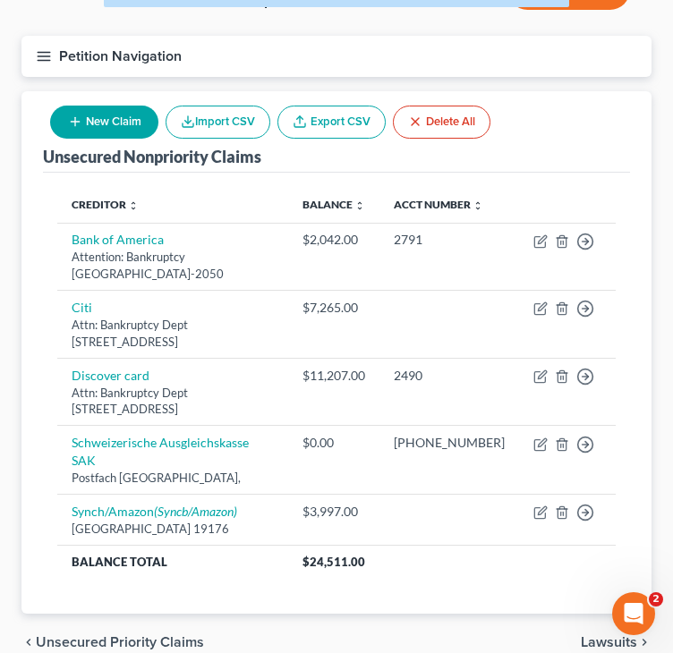
click at [39, 55] on icon "button" at bounding box center [44, 56] width 16 height 16
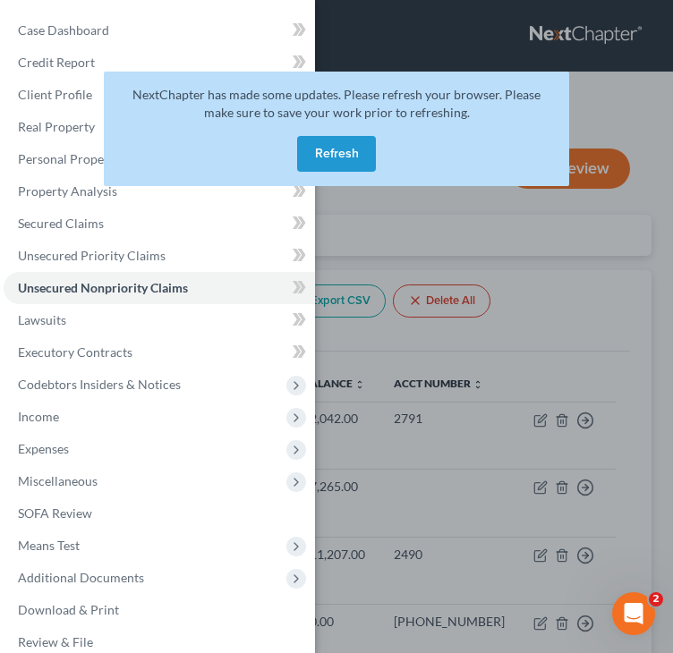
click at [352, 148] on button "Refresh" at bounding box center [336, 154] width 79 height 36
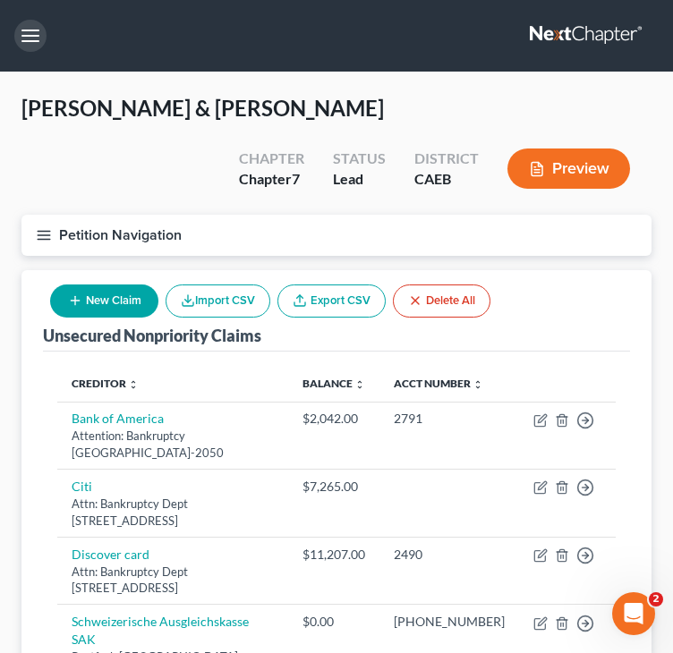
click at [25, 31] on button "button" at bounding box center [30, 36] width 32 height 32
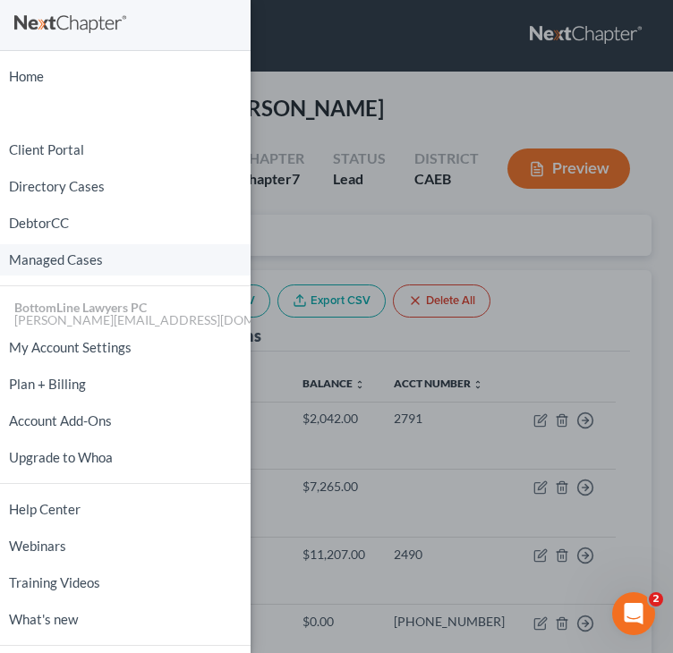
click at [55, 259] on link "Managed Cases" at bounding box center [125, 259] width 251 height 31
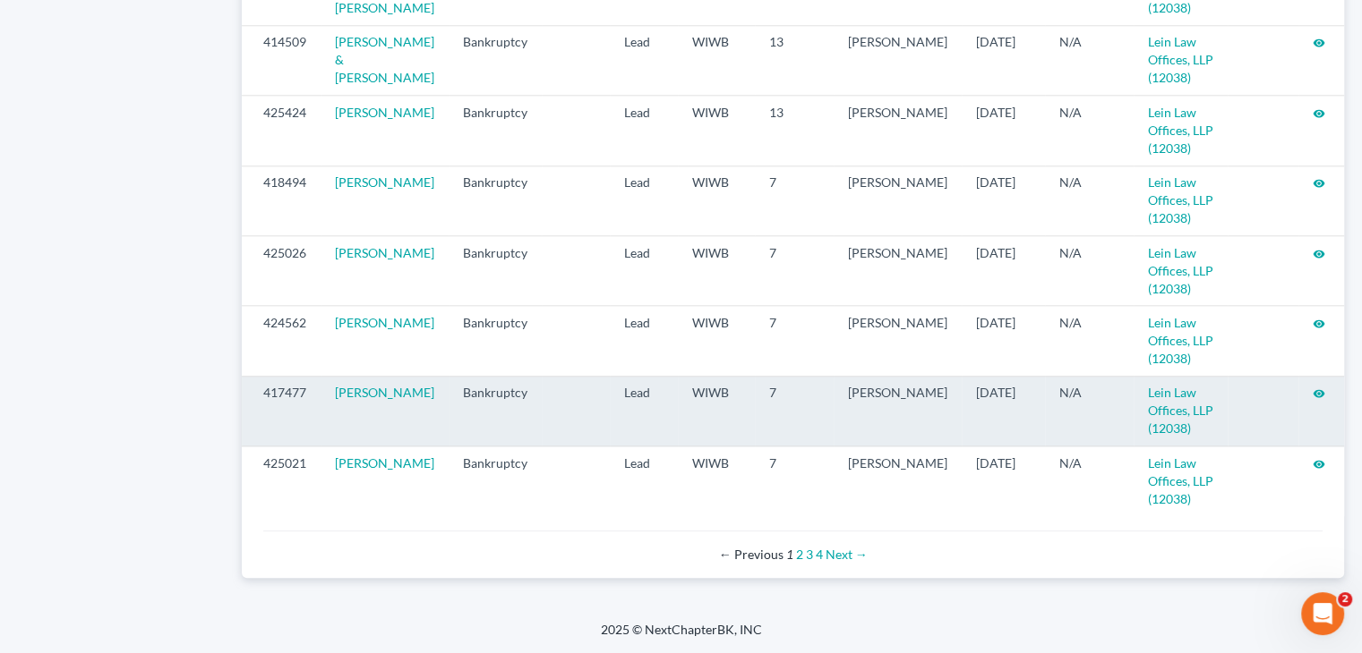
scroll to position [1955, 0]
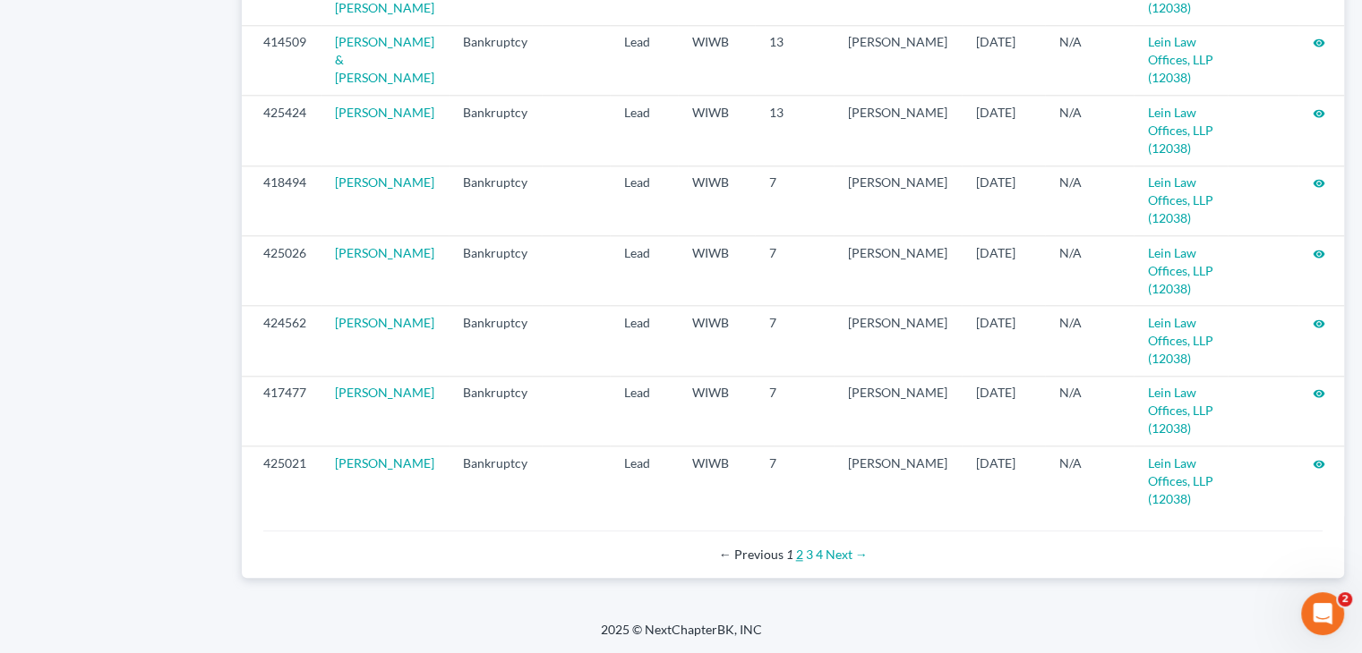
click at [672, 554] on link "2" at bounding box center [799, 554] width 7 height 15
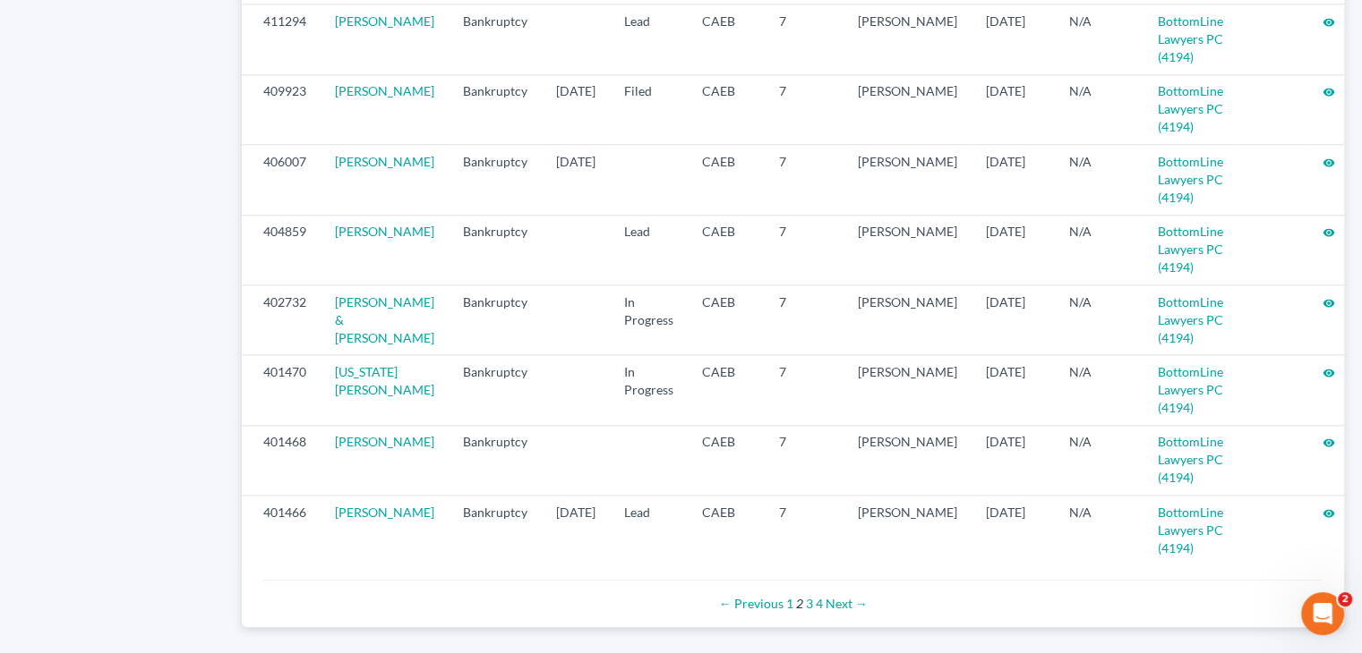
scroll to position [1880, 0]
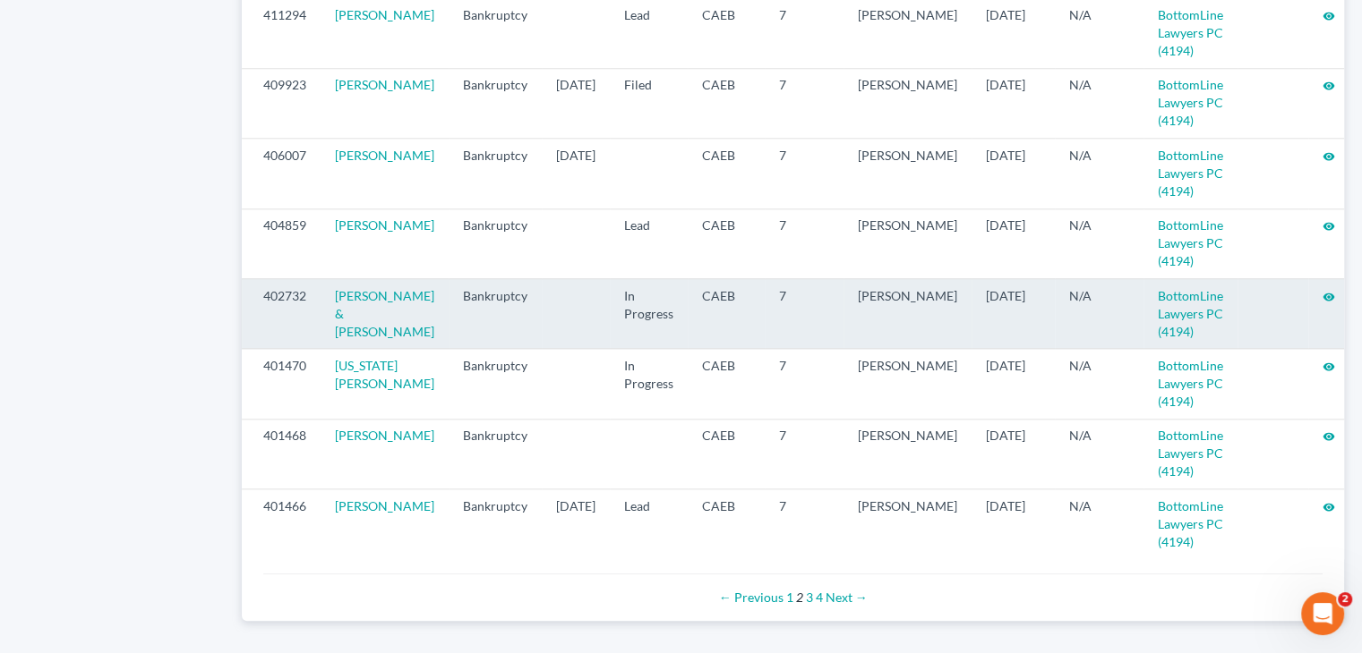
click at [1322, 303] on icon "visibility" at bounding box center [1328, 297] width 13 height 13
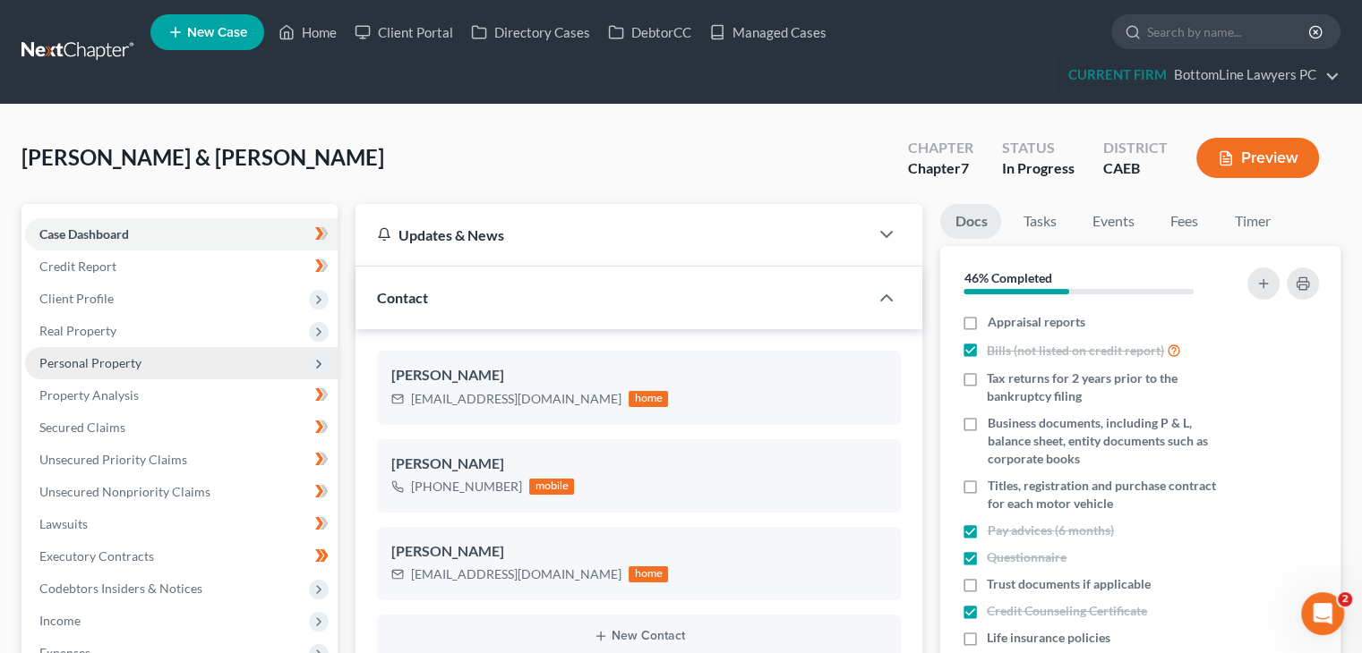
scroll to position [854, 0]
click at [115, 360] on span "Personal Property" at bounding box center [90, 362] width 102 height 15
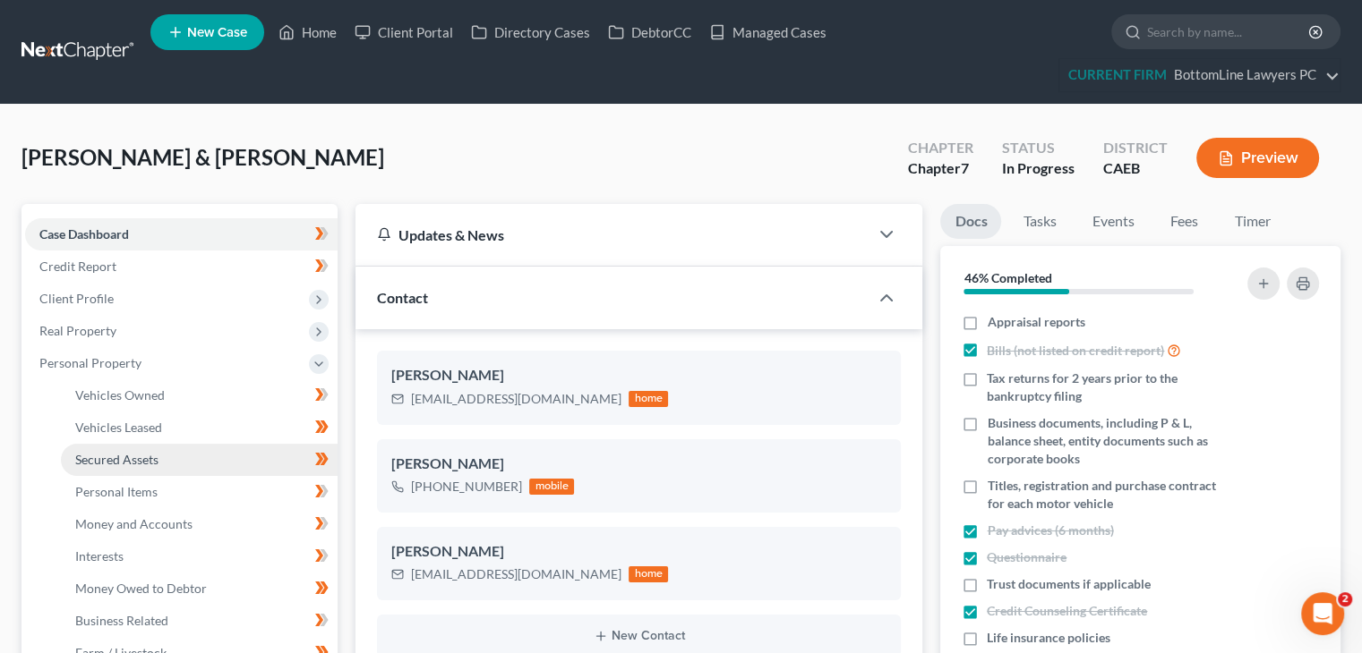
click at [116, 456] on span "Secured Assets" at bounding box center [116, 459] width 83 height 15
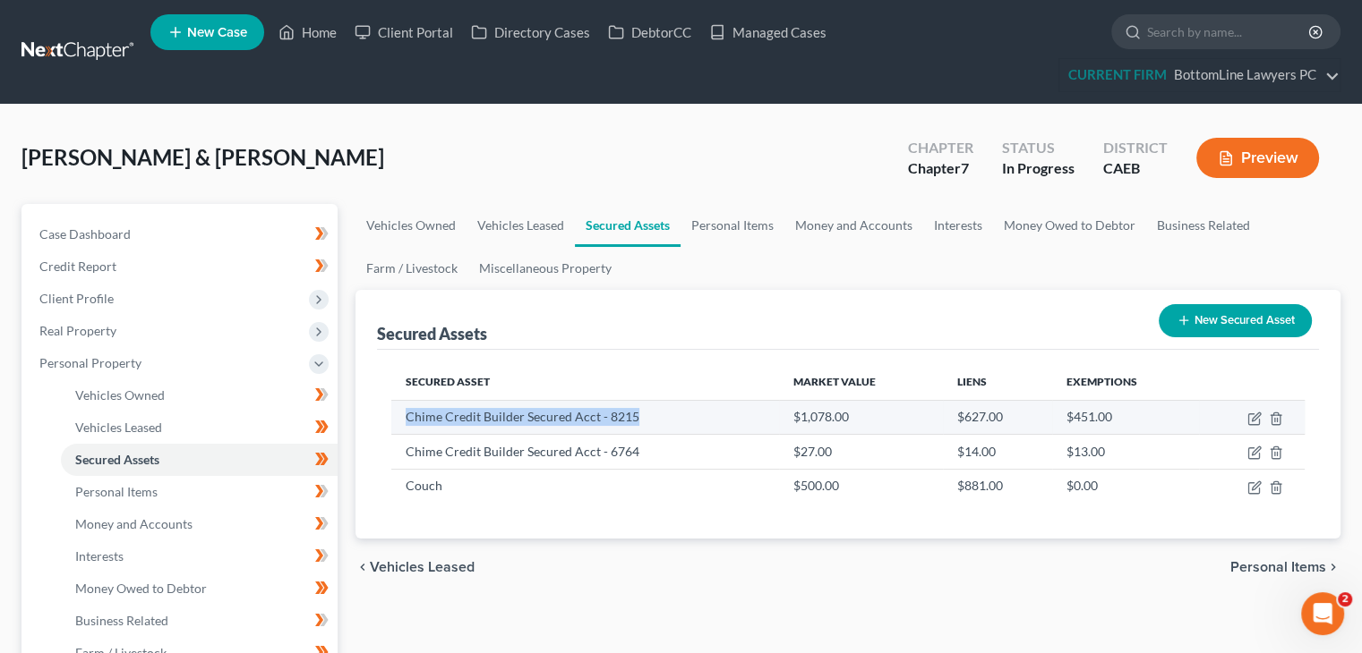
drag, startPoint x: 405, startPoint y: 416, endPoint x: 637, endPoint y: 405, distance: 233.0
click at [637, 405] on td "Chime Credit Builder Secured Acct - 8215" at bounding box center [584, 417] width 387 height 34
copy td "Chime Credit Builder Secured Acct - 8215"
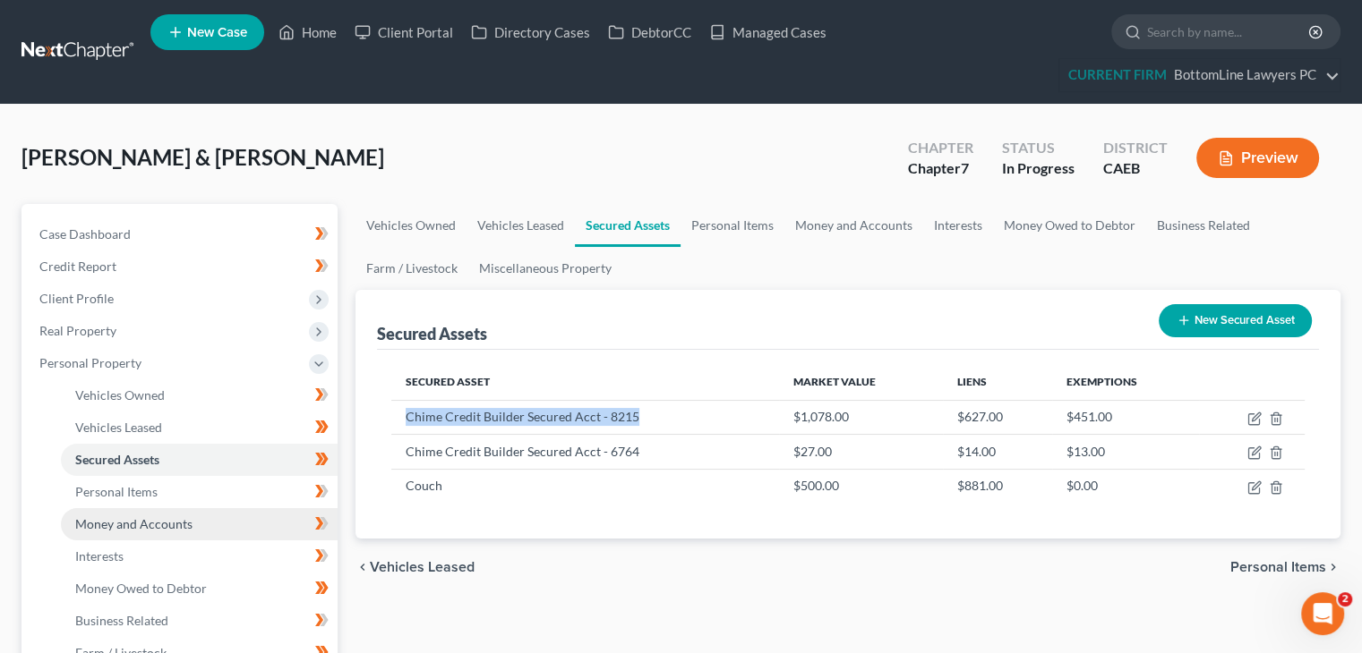
click at [174, 516] on span "Money and Accounts" at bounding box center [133, 523] width 117 height 15
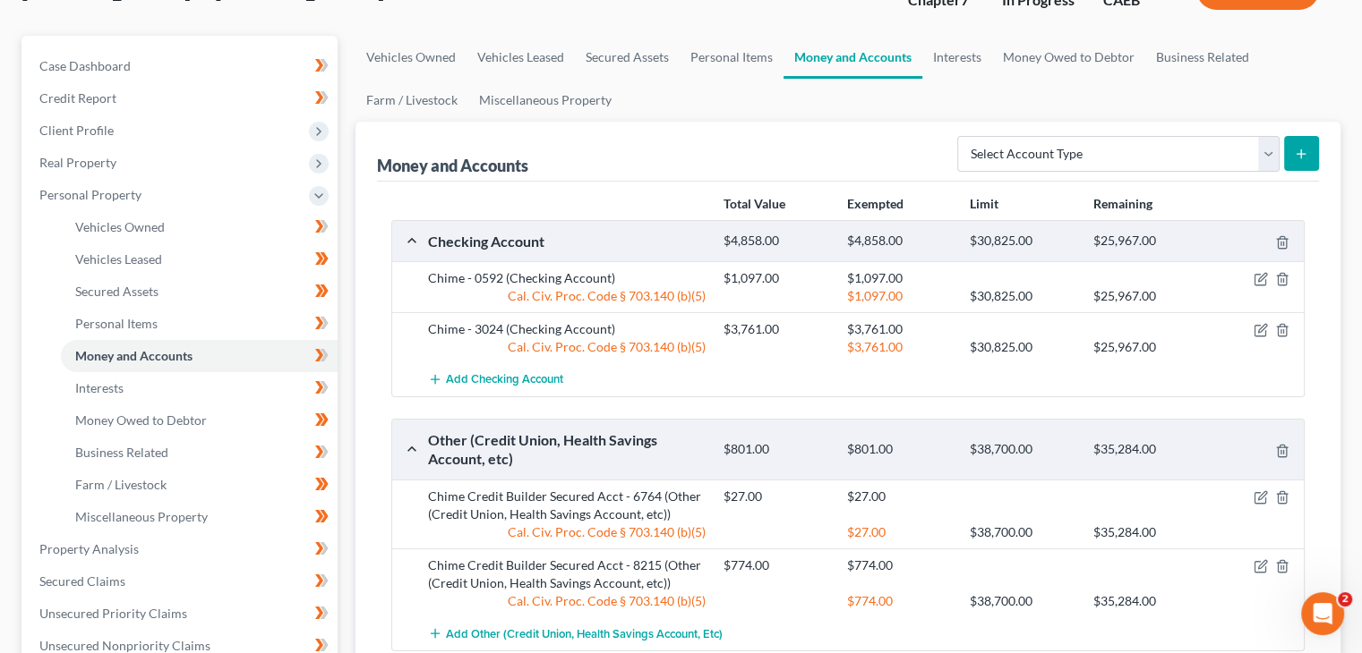
scroll to position [179, 0]
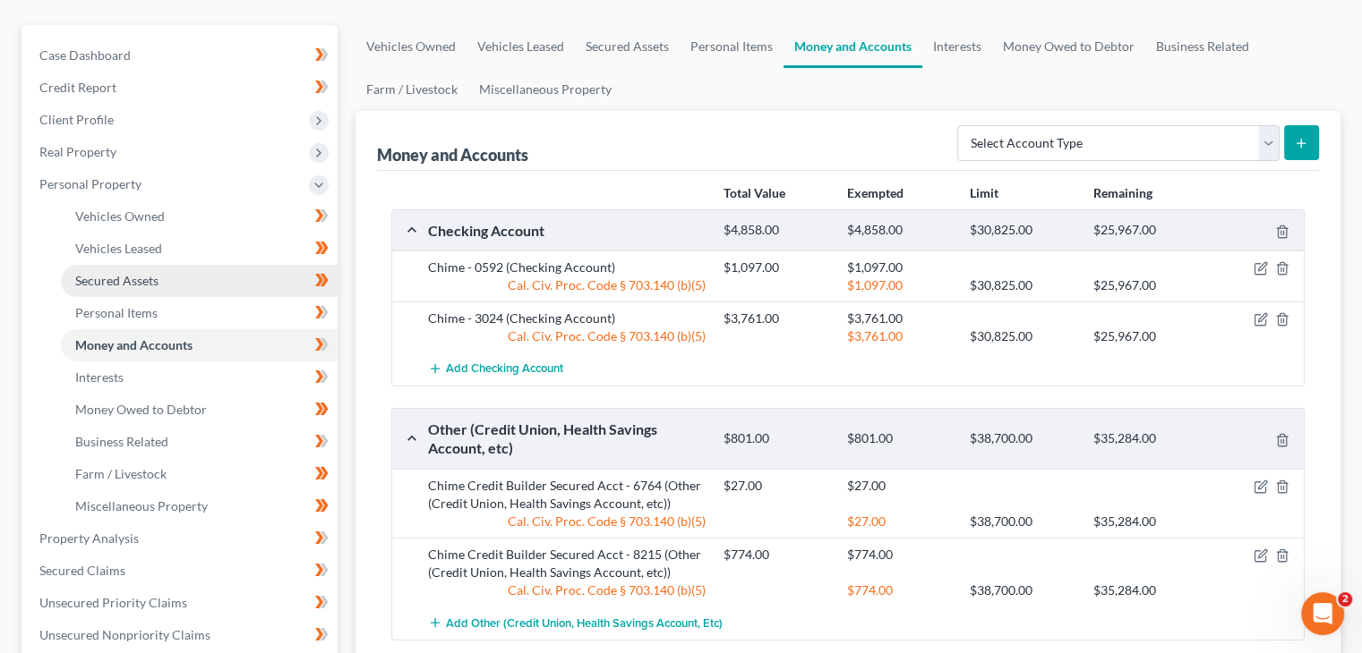
click at [149, 275] on span "Secured Assets" at bounding box center [116, 280] width 83 height 15
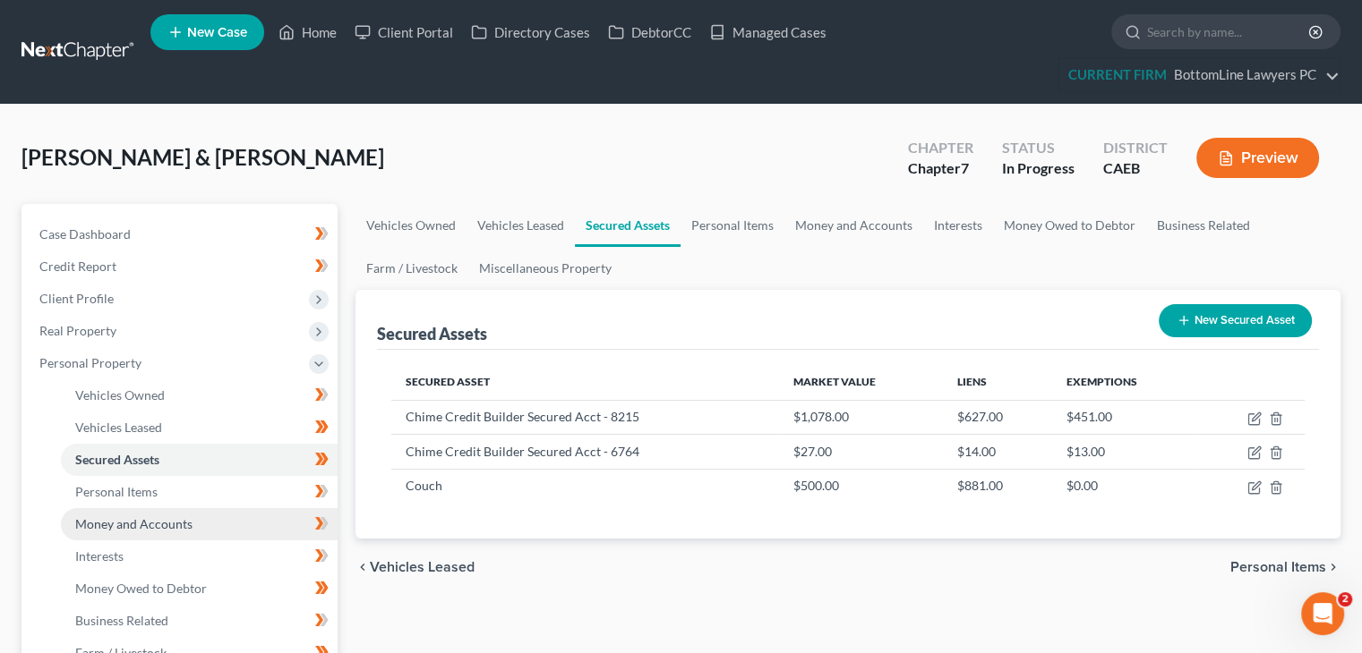
click at [172, 521] on span "Money and Accounts" at bounding box center [133, 523] width 117 height 15
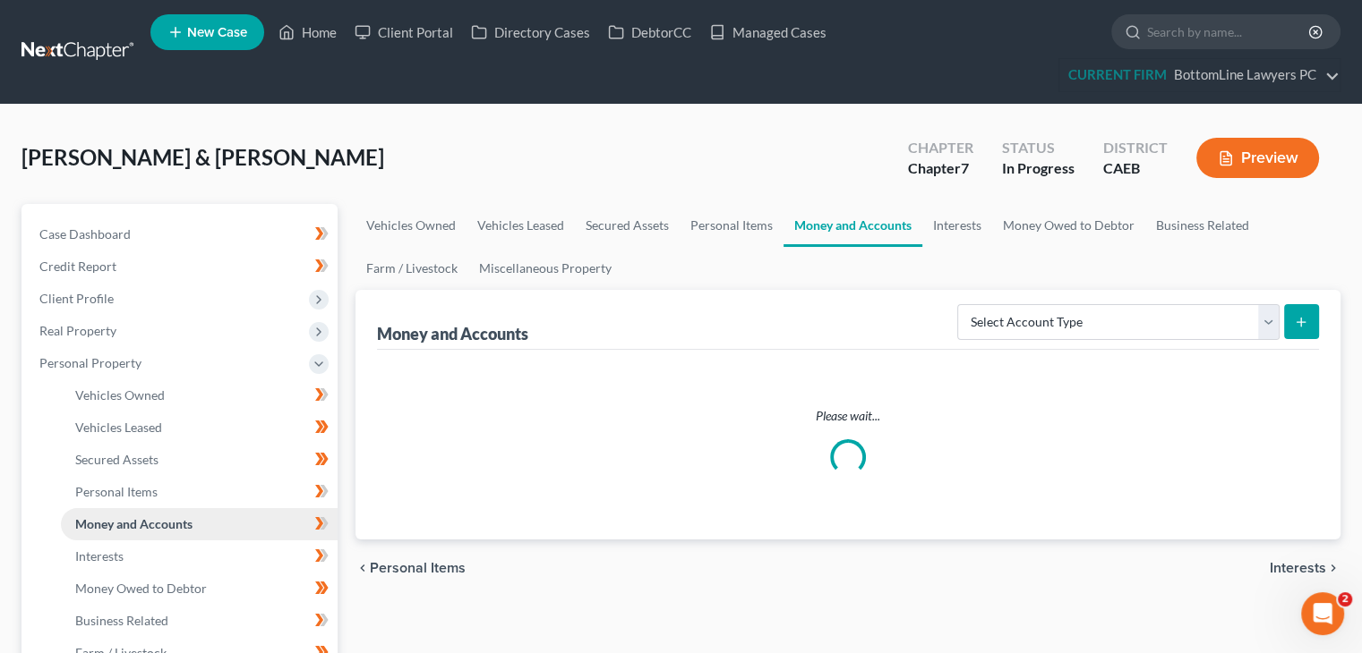
click at [172, 521] on span "Money and Accounts" at bounding box center [133, 523] width 117 height 15
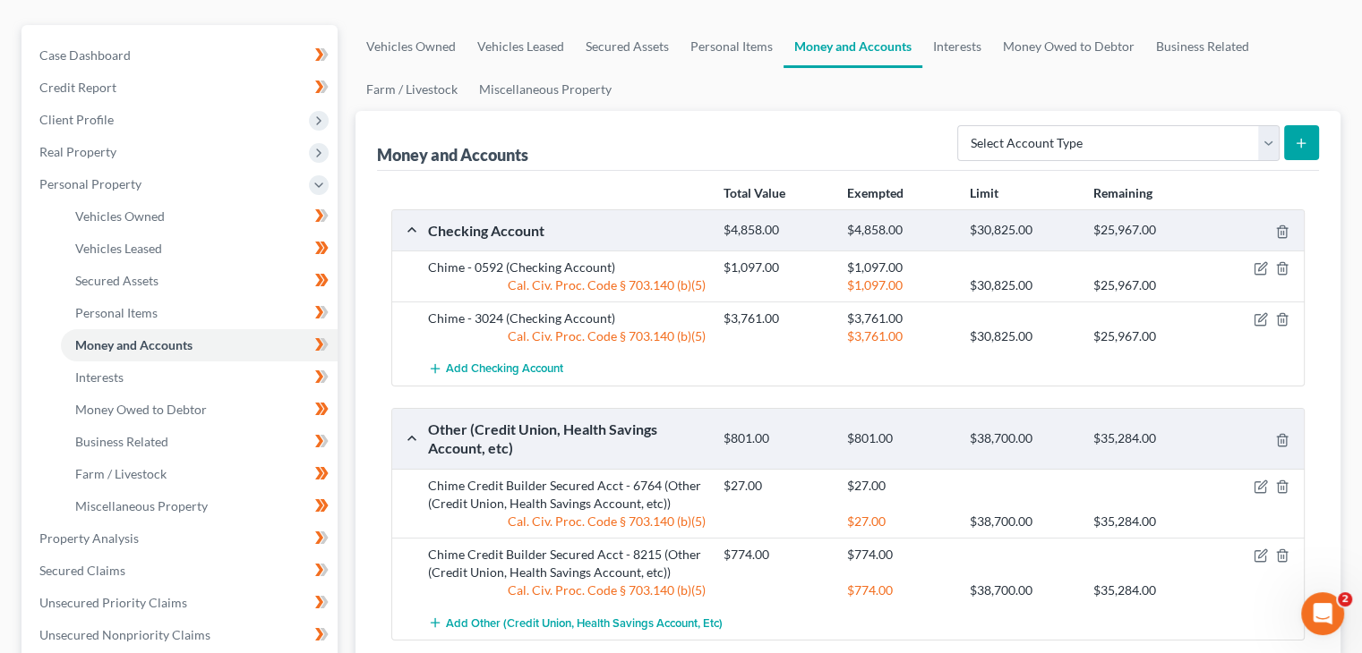
scroll to position [269, 0]
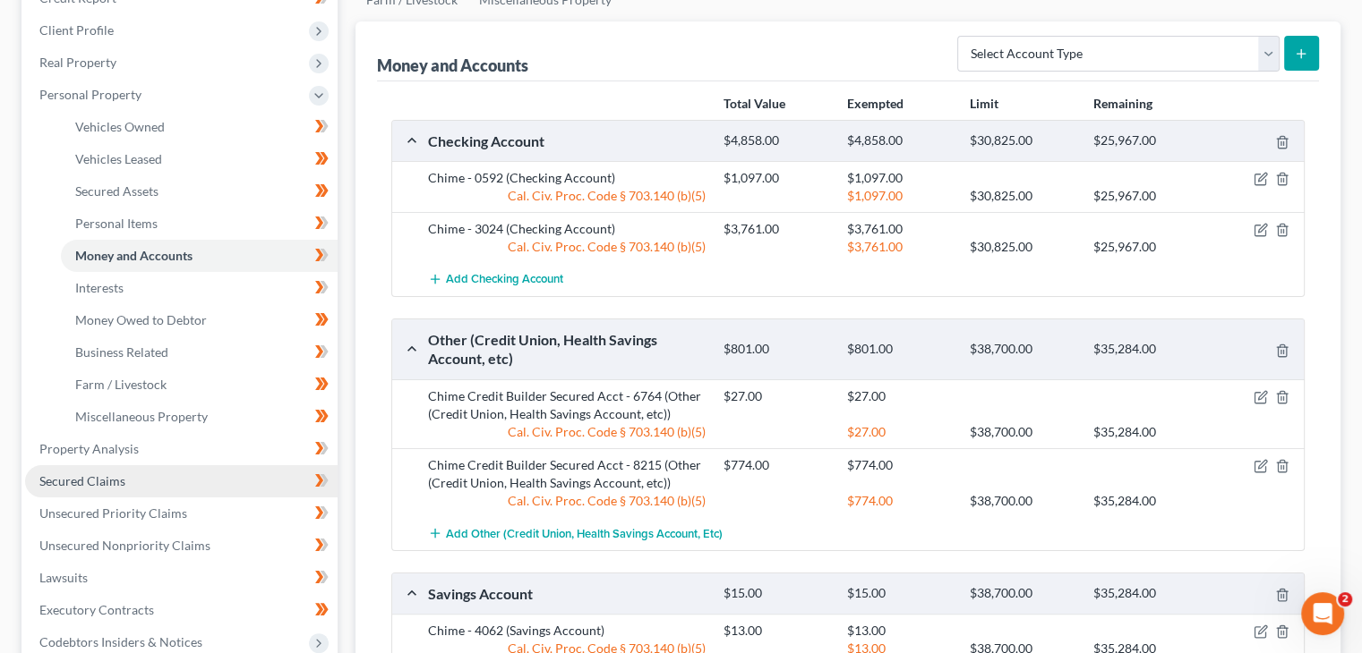
click at [162, 479] on link "Secured Claims" at bounding box center [181, 481] width 312 height 32
